Goal: Find specific page/section: Find specific page/section

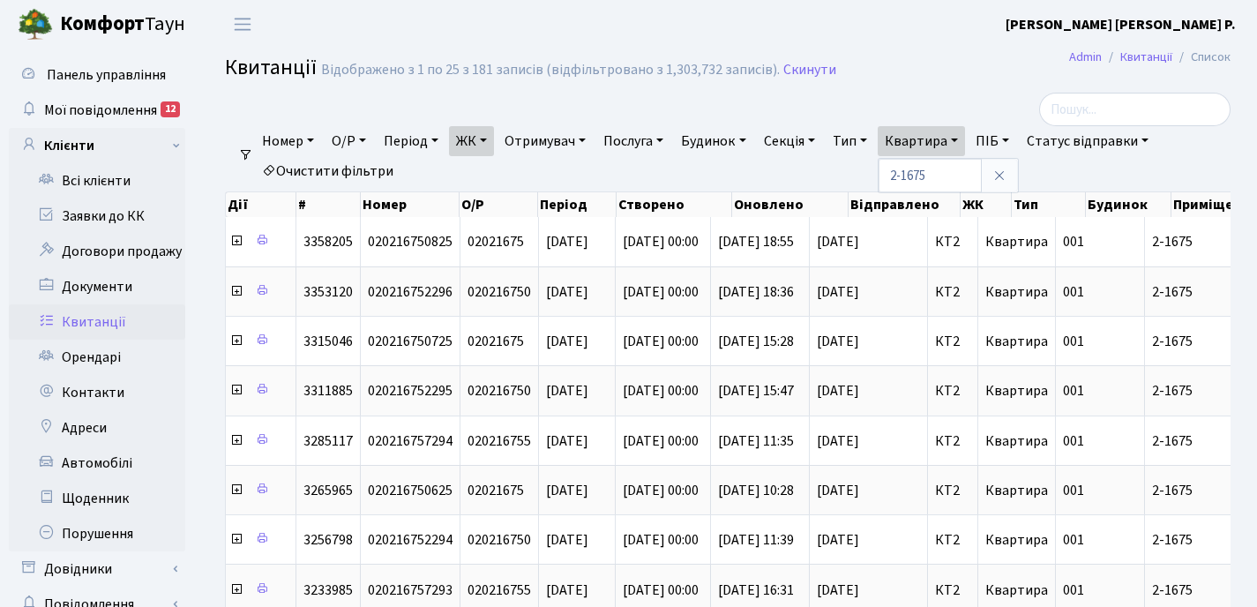
select select "25"
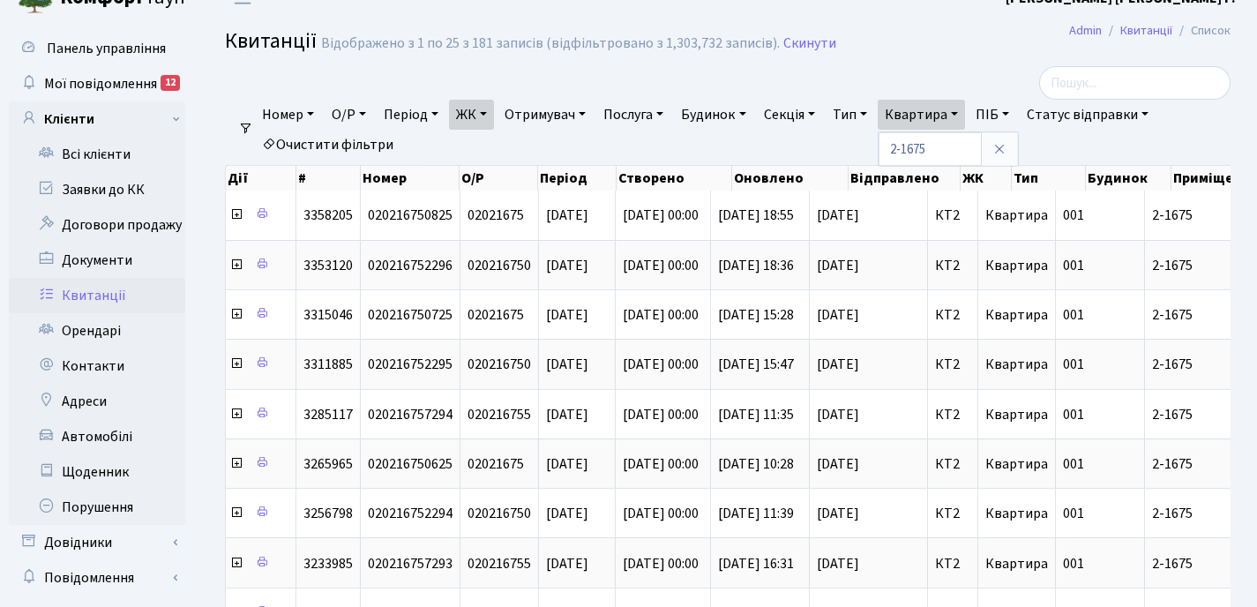
scroll to position [26, 0]
type input "2"
type input "73"
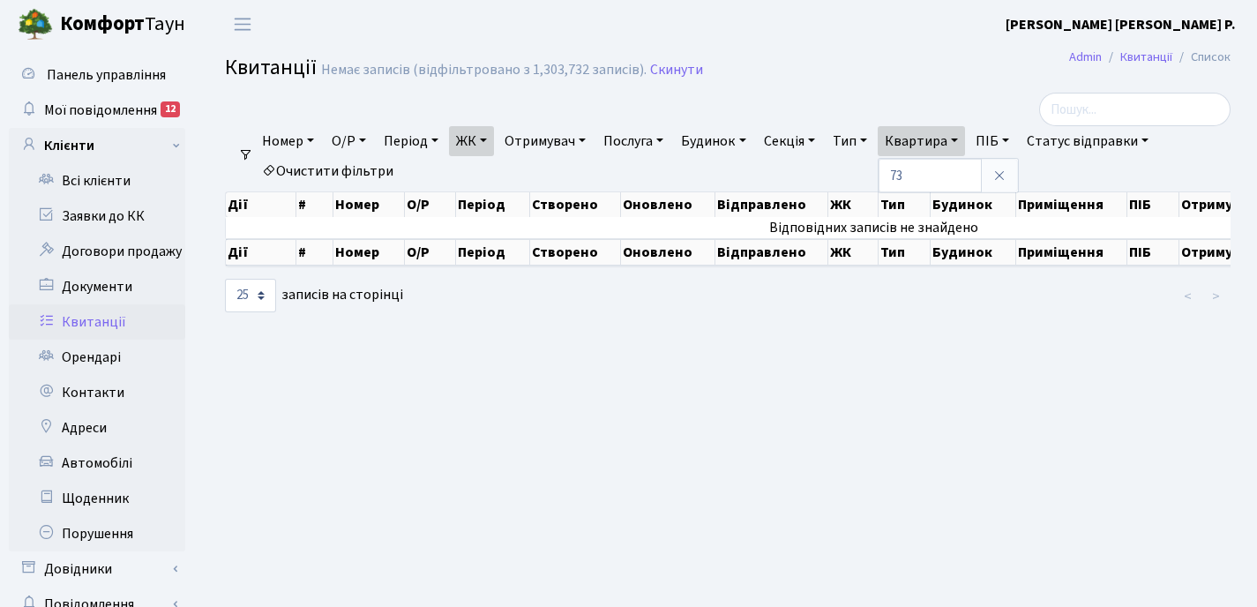
click at [492, 114] on div at bounding box center [556, 110] width 688 height 34
click at [488, 140] on link "ЖК" at bounding box center [471, 141] width 45 height 30
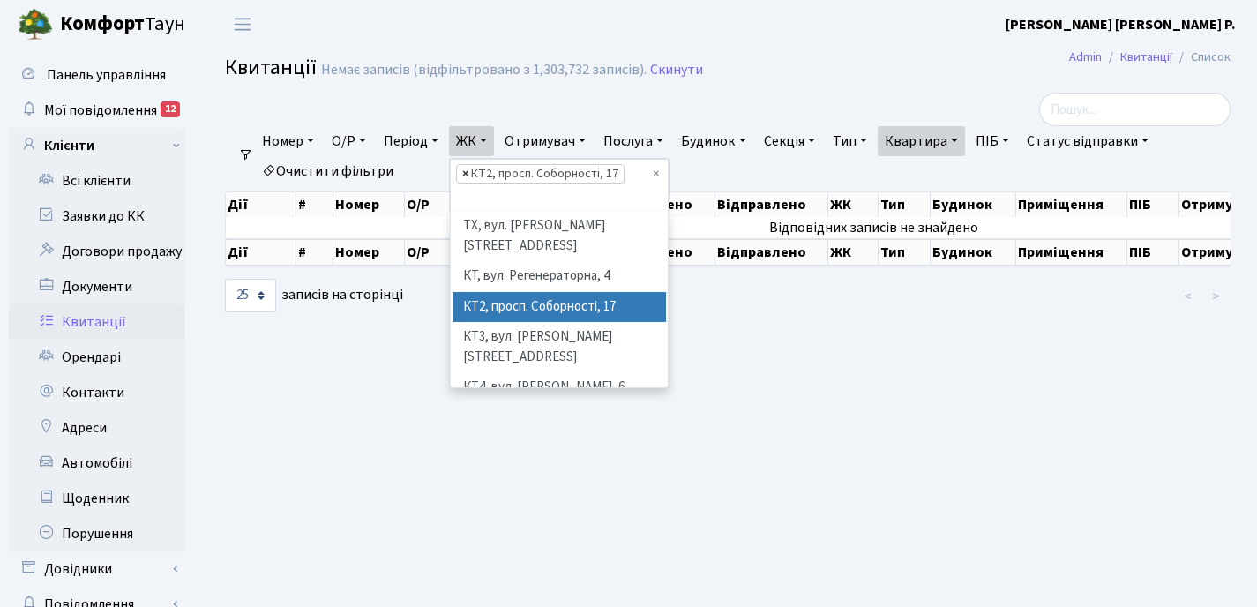
click at [469, 176] on span "×" at bounding box center [465, 174] width 6 height 18
select select
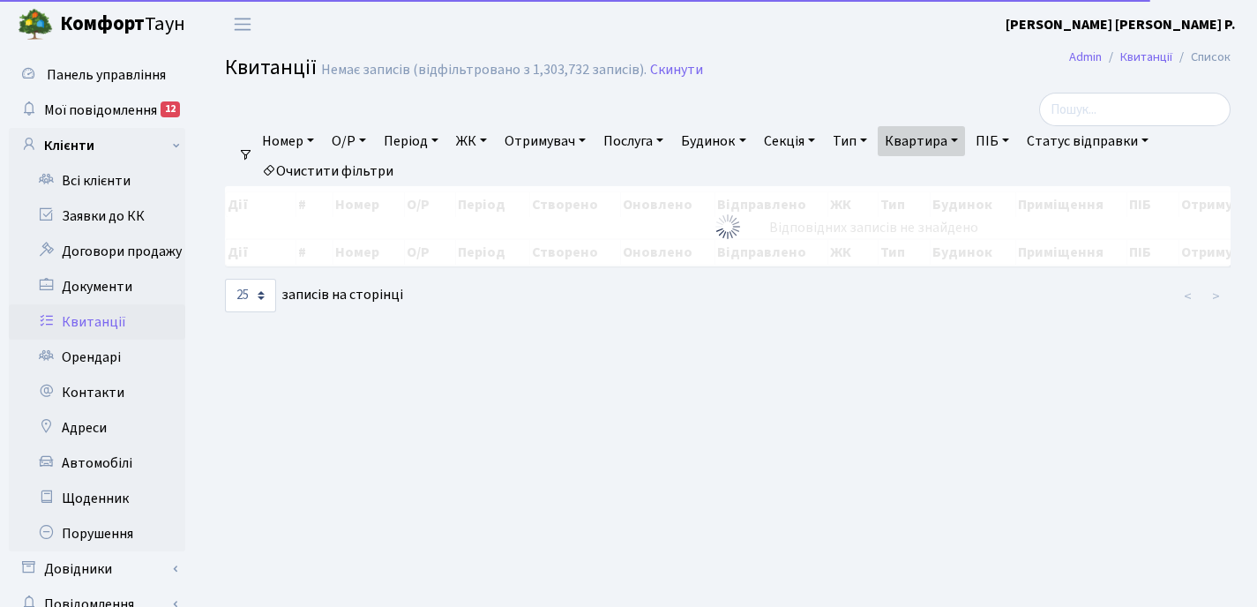
click at [489, 143] on link "ЖК" at bounding box center [471, 141] width 45 height 30
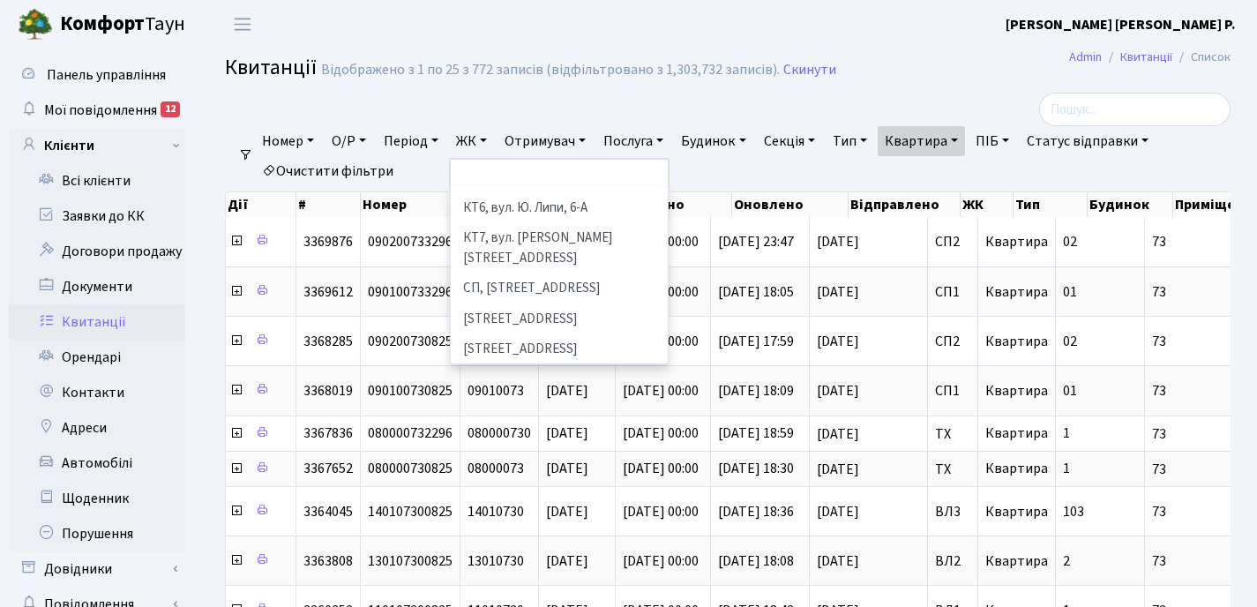
scroll to position [235, 0]
click at [535, 367] on li "[STREET_ADDRESS]" at bounding box center [560, 382] width 214 height 31
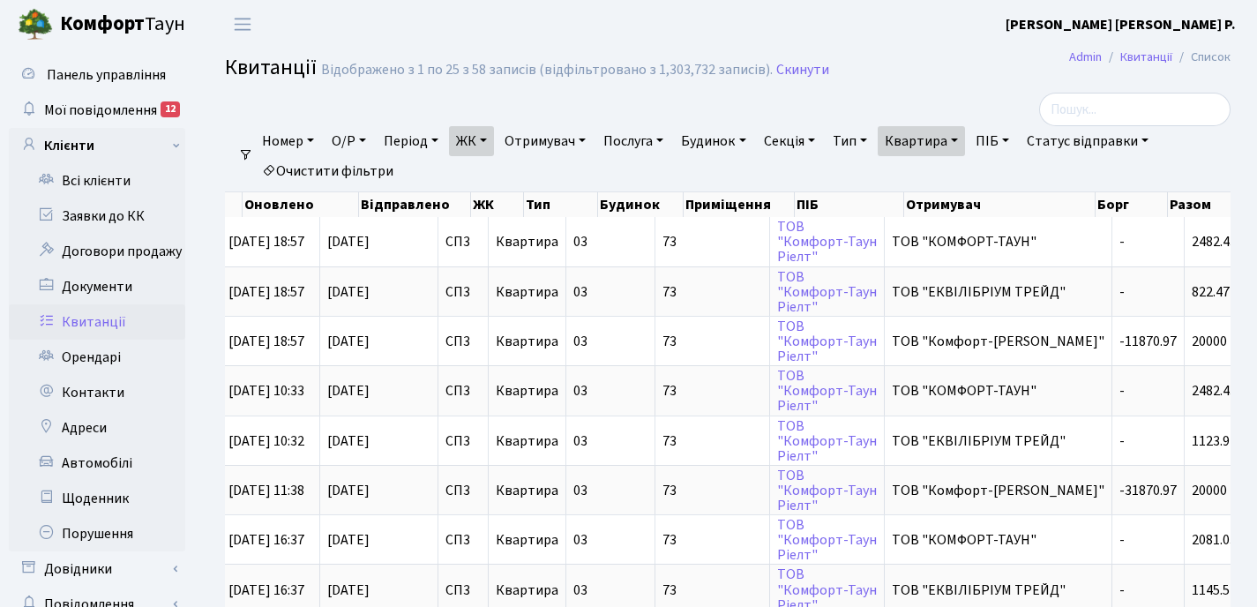
scroll to position [0, 608]
